Goal: Book appointment/travel/reservation

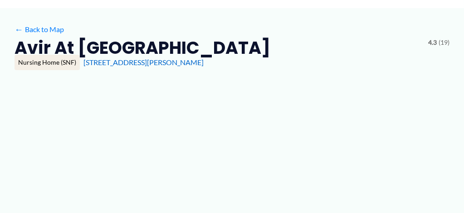
scroll to position [91, 0]
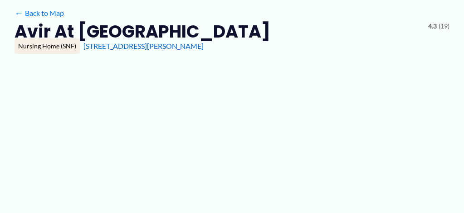
type input "**********"
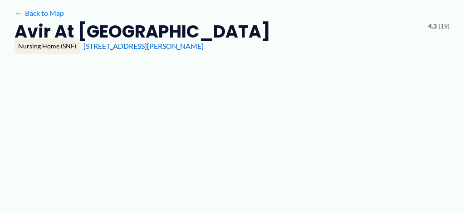
type input "**********"
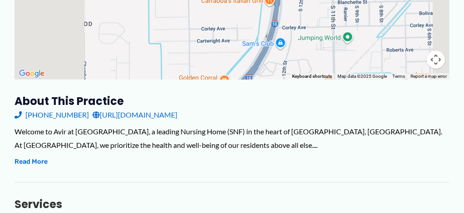
scroll to position [272, 0]
